Goal: Check status: Check status

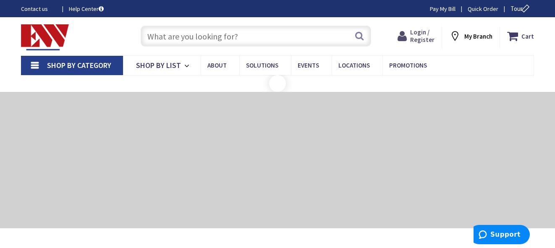
click at [418, 37] on span "Login / Register" at bounding box center [422, 36] width 24 height 16
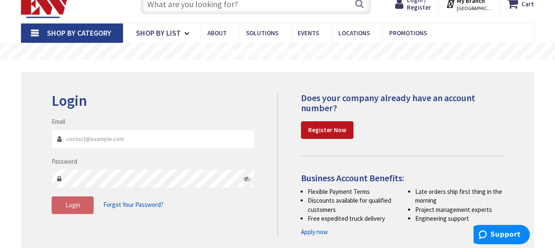
scroll to position [42, 0]
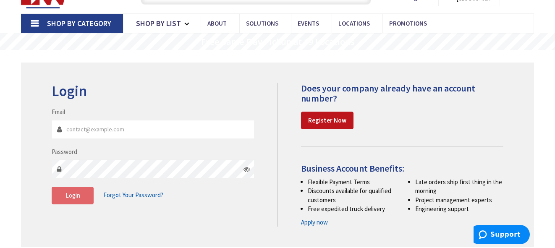
type input "federalelectric@yahoo.com"
click at [69, 199] on span "Login" at bounding box center [73, 196] width 15 height 8
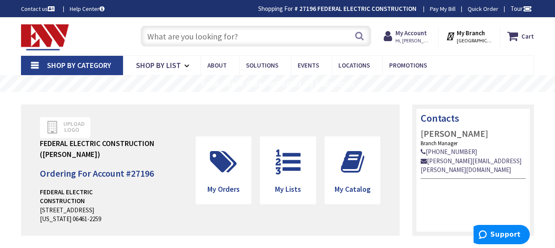
click at [232, 37] on input "text" at bounding box center [256, 36] width 230 height 21
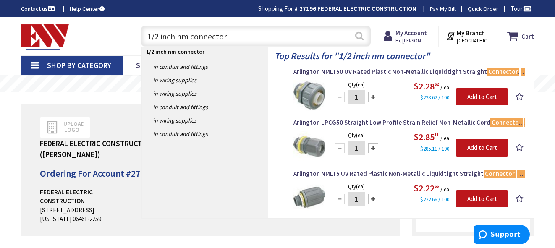
type input "1/2 inch nm connector"
click at [357, 38] on button "Search" at bounding box center [359, 35] width 11 height 19
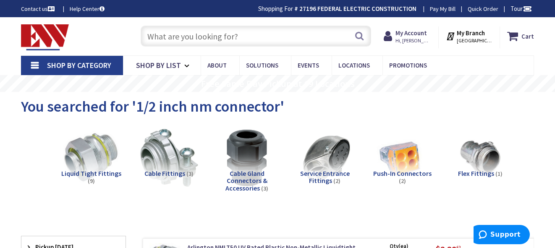
click at [201, 34] on input "text" at bounding box center [256, 36] width 230 height 21
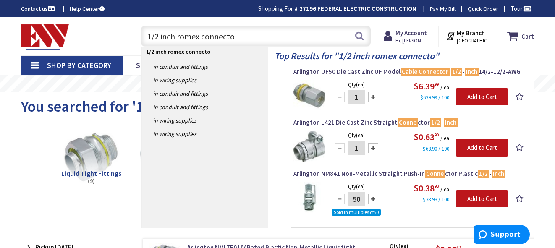
type input "1/2 inch romex connector"
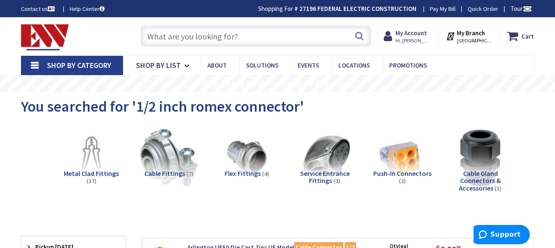
click at [212, 40] on input "text" at bounding box center [256, 36] width 230 height 21
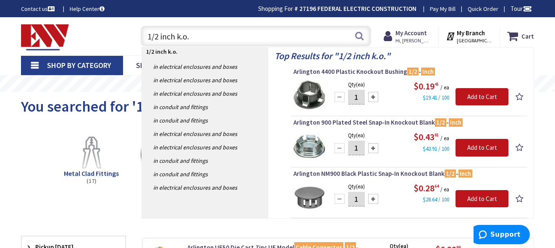
drag, startPoint x: 205, startPoint y: 37, endPoint x: 133, endPoint y: 37, distance: 71.8
click at [133, 37] on div "1/2 inch k.o. 1/2 inch k.o. Search" at bounding box center [253, 35] width 247 height 27
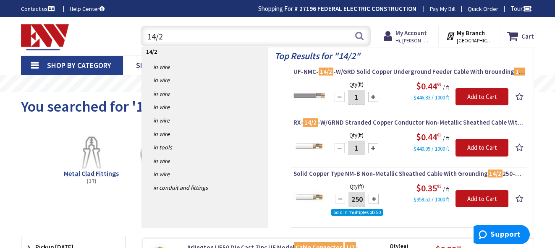
click at [154, 37] on input "14/2" at bounding box center [256, 36] width 230 height 21
click at [157, 37] on input "14/2" at bounding box center [256, 36] width 230 height 21
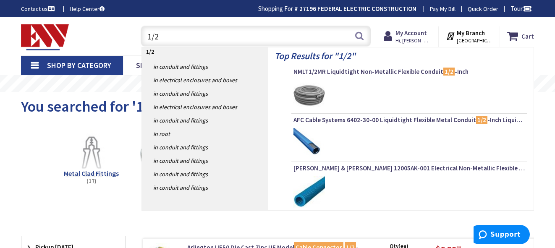
click at [181, 40] on input "1/2" at bounding box center [256, 36] width 230 height 21
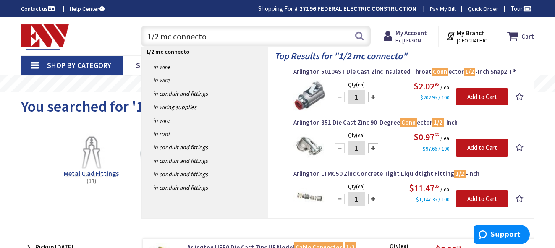
type input "1/2 mc connector"
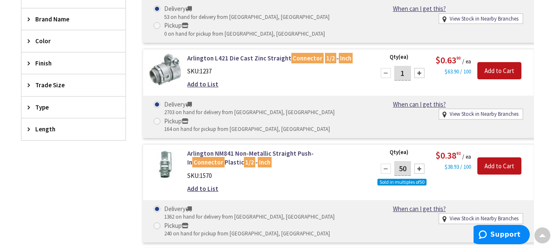
scroll to position [363, 0]
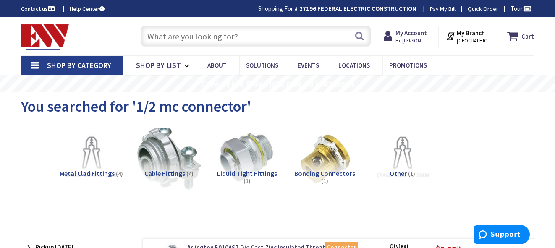
click at [169, 155] on img at bounding box center [169, 158] width 64 height 64
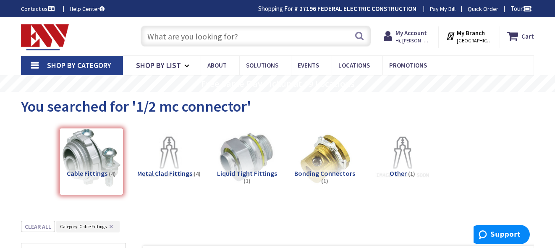
click at [286, 39] on input "text" at bounding box center [256, 36] width 230 height 21
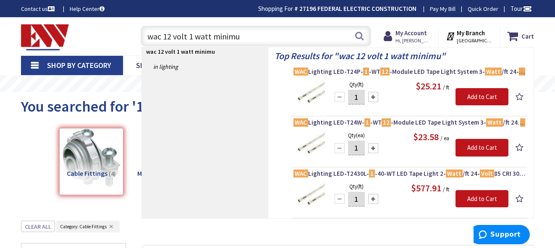
type input "wac 12 volt 1 watt minimum"
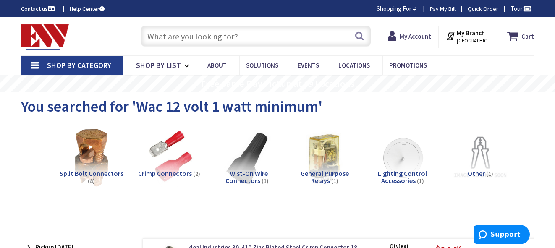
click at [268, 37] on input "text" at bounding box center [256, 36] width 230 height 21
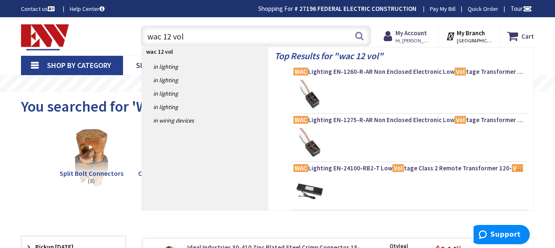
type input "wac 12 volt"
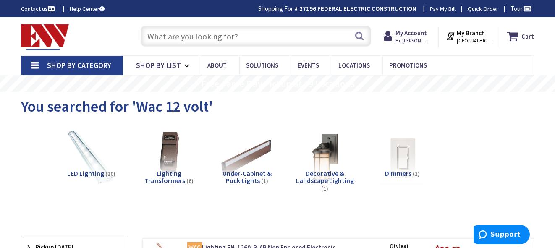
click at [271, 32] on input "text" at bounding box center [256, 36] width 230 height 21
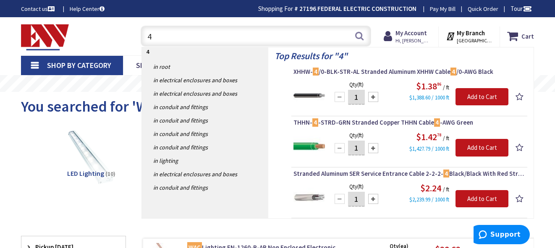
type input "4"
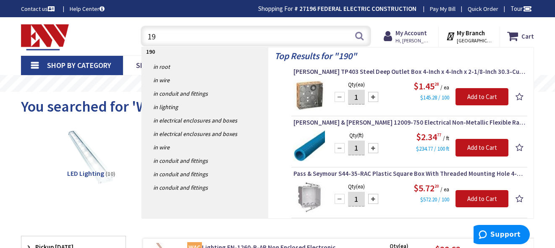
type input "1"
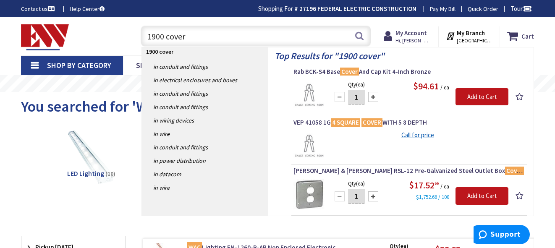
drag, startPoint x: 192, startPoint y: 31, endPoint x: 140, endPoint y: 33, distance: 52.1
click at [140, 33] on div "1900 cover 1900 cover Search" at bounding box center [253, 35] width 234 height 27
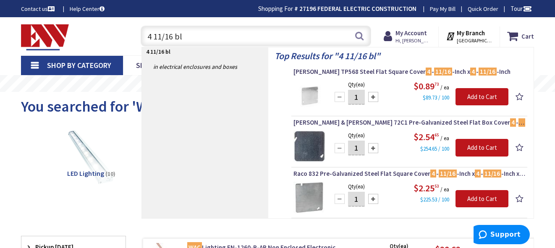
drag, startPoint x: 200, startPoint y: 38, endPoint x: 137, endPoint y: 39, distance: 63.4
click at [137, 39] on div "4 11/16 bl 4 11/16 bl Search" at bounding box center [253, 35] width 234 height 27
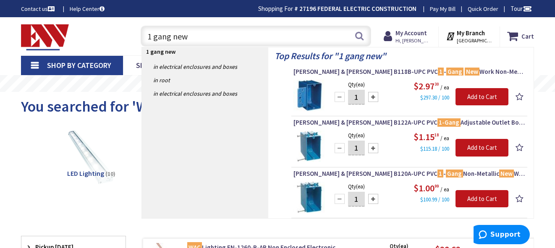
click at [268, 36] on input "1 gang new" at bounding box center [256, 36] width 230 height 21
type input "1"
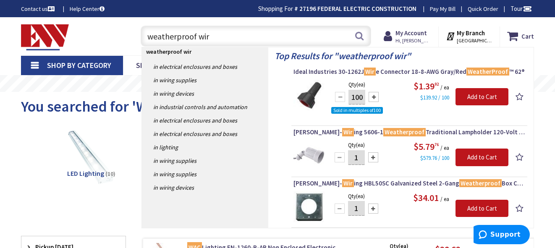
type input "weatherproof wir"
click at [420, 35] on strong "My Account" at bounding box center [411, 33] width 31 height 8
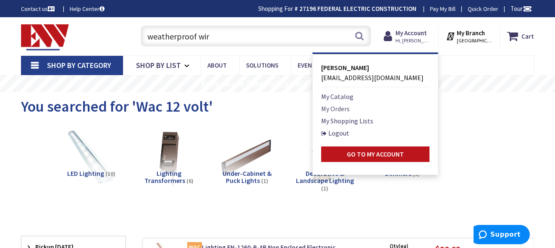
click at [347, 108] on link "My Orders" at bounding box center [335, 109] width 29 height 10
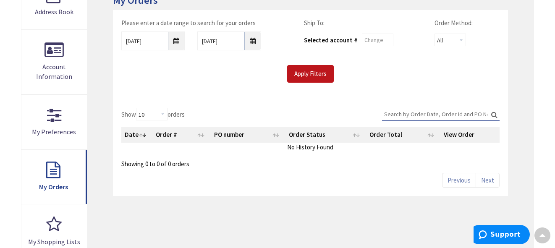
scroll to position [168, 0]
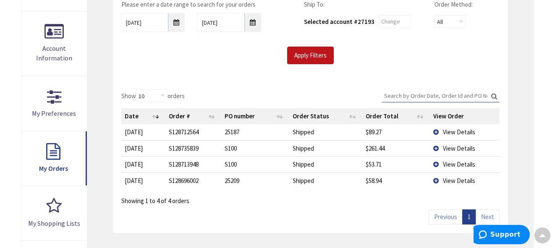
click at [409, 97] on input "Search:" at bounding box center [441, 95] width 118 height 13
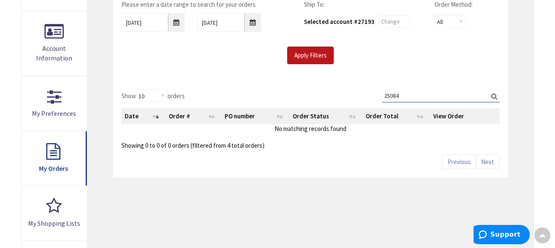
click at [493, 97] on label "Search: 25084" at bounding box center [441, 95] width 118 height 13
click at [493, 97] on input "25084" at bounding box center [441, 95] width 118 height 13
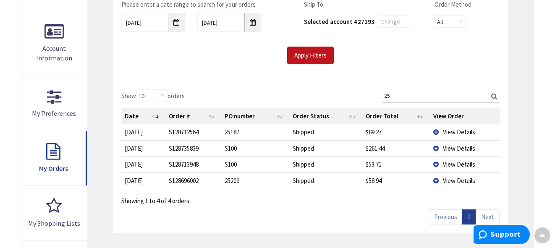
type input "2"
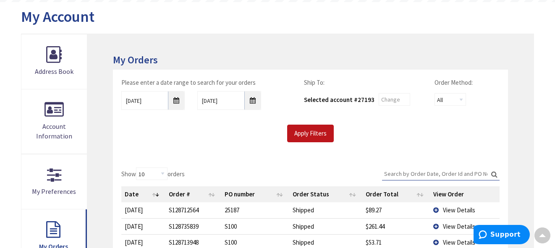
scroll to position [84, 0]
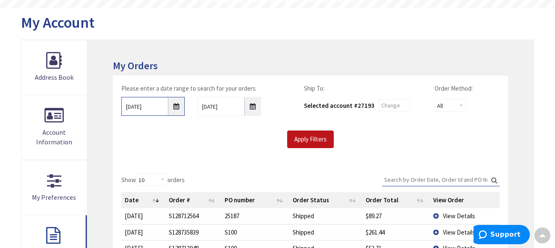
click at [175, 107] on input "[DATE]" at bounding box center [152, 106] width 63 height 19
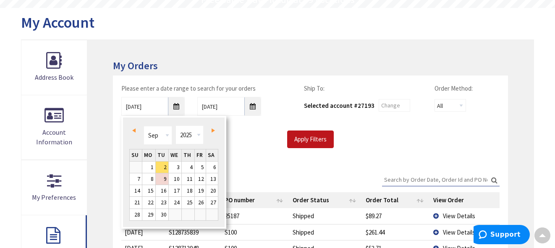
click at [133, 130] on span "Prev" at bounding box center [133, 131] width 3 height 4
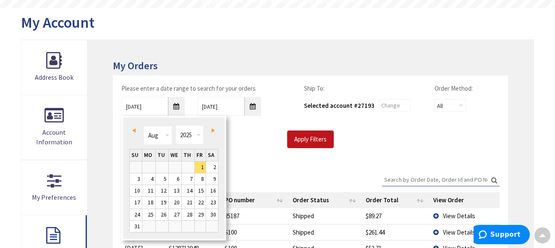
click at [134, 130] on span "Prev" at bounding box center [133, 131] width 3 height 4
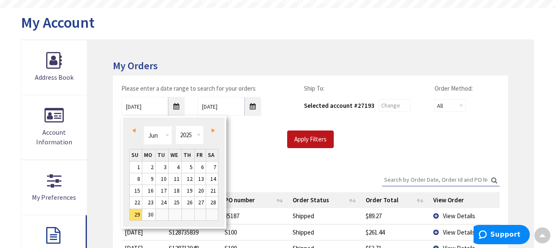
click at [211, 129] on link "Next" at bounding box center [211, 130] width 11 height 11
click at [165, 169] on link "1" at bounding box center [162, 167] width 13 height 11
type input "[DATE]"
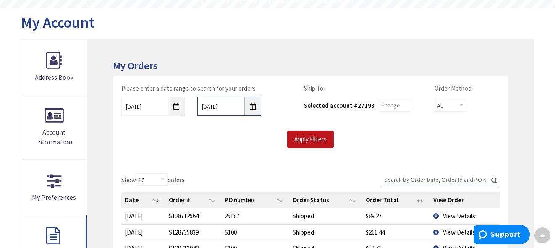
click at [253, 111] on input "9/9/2025" at bounding box center [228, 106] width 63 height 19
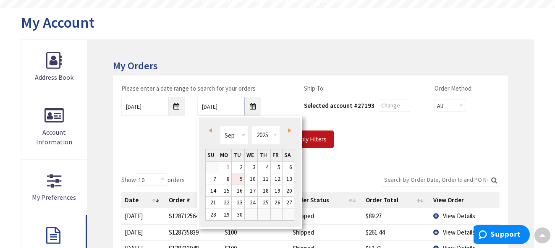
click at [210, 133] on link "Prev" at bounding box center [211, 130] width 11 height 11
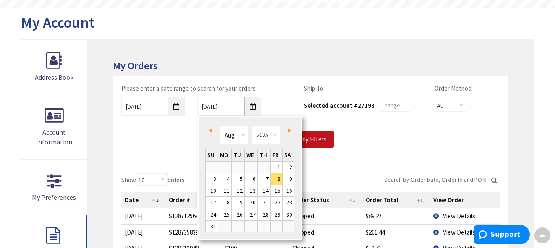
click at [211, 130] on span "Prev" at bounding box center [210, 131] width 3 height 4
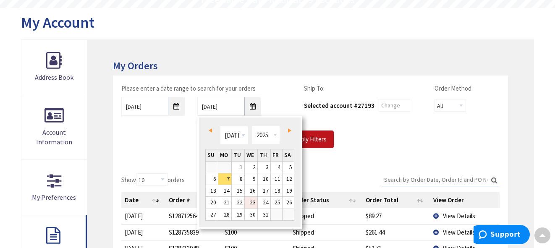
click at [253, 202] on link "23" at bounding box center [251, 202] width 13 height 11
type input "[DATE]"
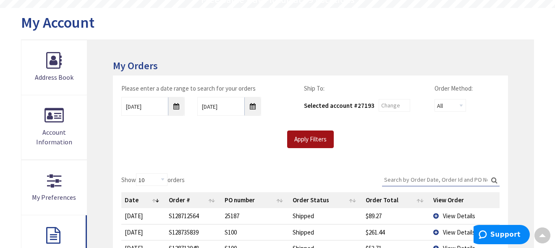
click at [316, 137] on input "Apply Filters" at bounding box center [310, 140] width 47 height 18
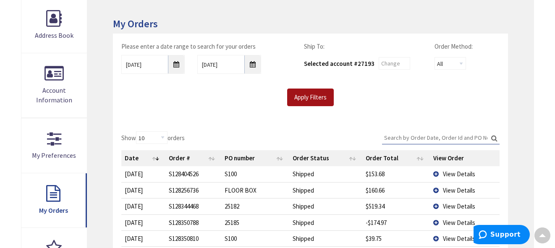
scroll to position [168, 0]
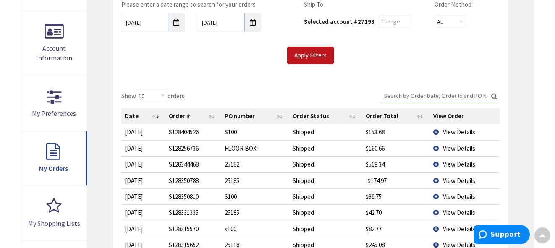
click at [453, 150] on span "View Details" at bounding box center [459, 148] width 32 height 8
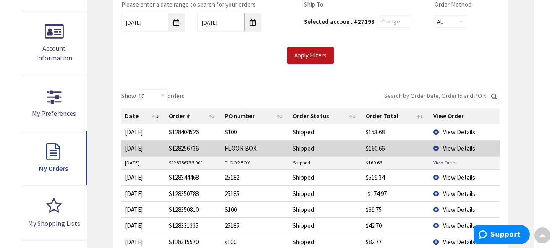
click at [450, 164] on link "View Order" at bounding box center [445, 162] width 24 height 7
click at [463, 133] on span "View Details" at bounding box center [459, 132] width 32 height 8
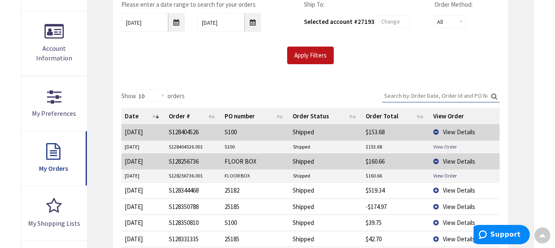
click at [440, 148] on link "View Order" at bounding box center [445, 146] width 24 height 7
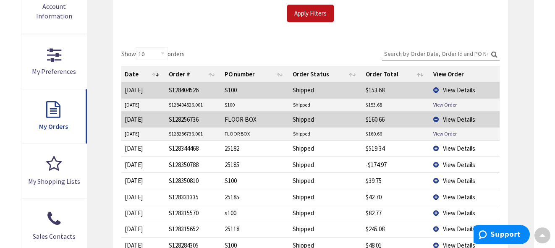
click at [446, 181] on span "View Details" at bounding box center [459, 181] width 32 height 8
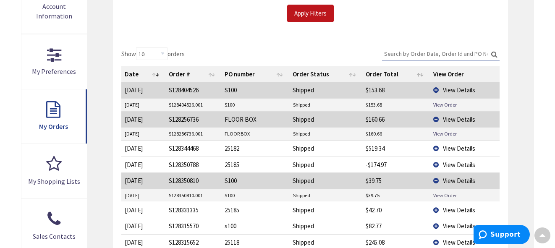
click at [442, 197] on link "View Order" at bounding box center [445, 195] width 24 height 7
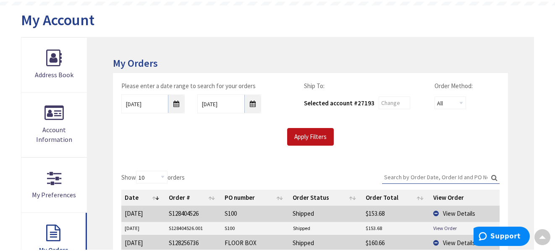
scroll to position [0, 0]
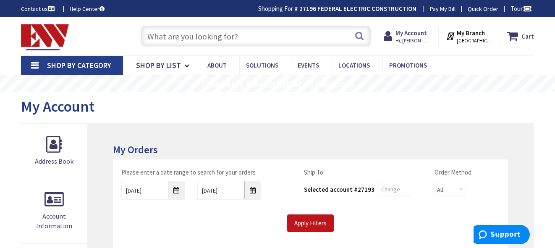
click at [249, 32] on input "text" at bounding box center [256, 36] width 230 height 21
type input "j"
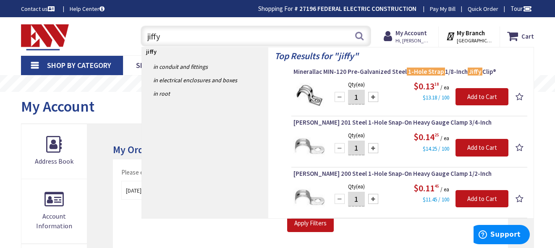
drag, startPoint x: 171, startPoint y: 36, endPoint x: 130, endPoint y: 35, distance: 41.2
click at [130, 35] on div "jiffy jiffy Search" at bounding box center [253, 35] width 247 height 27
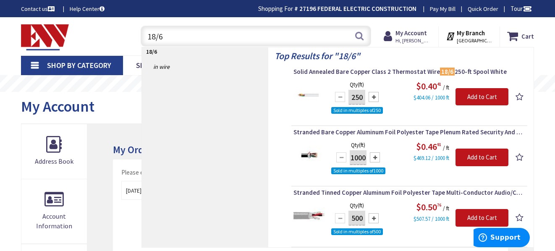
drag, startPoint x: 175, startPoint y: 42, endPoint x: 142, endPoint y: 32, distance: 34.2
click at [142, 32] on input "18/6" at bounding box center [256, 36] width 230 height 21
type input "18/6"
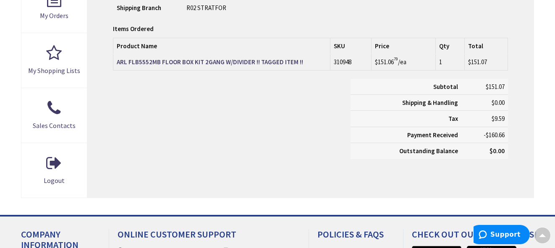
scroll to position [117, 0]
